Goal: Navigation & Orientation: Find specific page/section

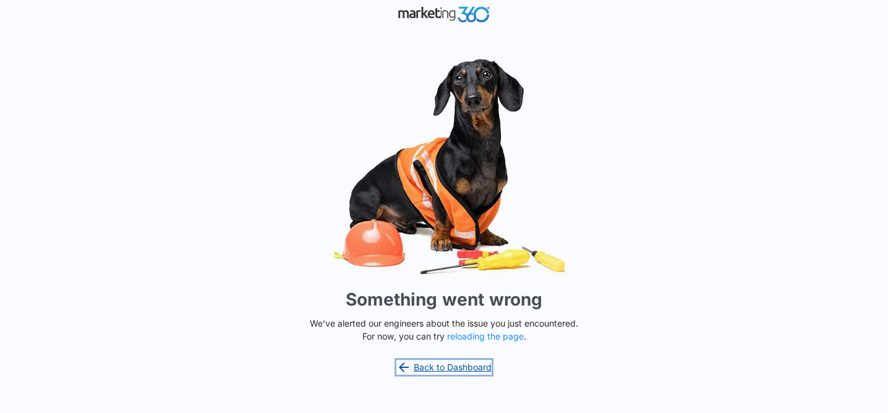
click at [441, 368] on link "Back to Dashboard" at bounding box center [443, 367] width 95 height 15
click at [441, 367] on link "Back to Dashboard" at bounding box center [443, 367] width 95 height 15
